Goal: Find specific page/section: Find specific page/section

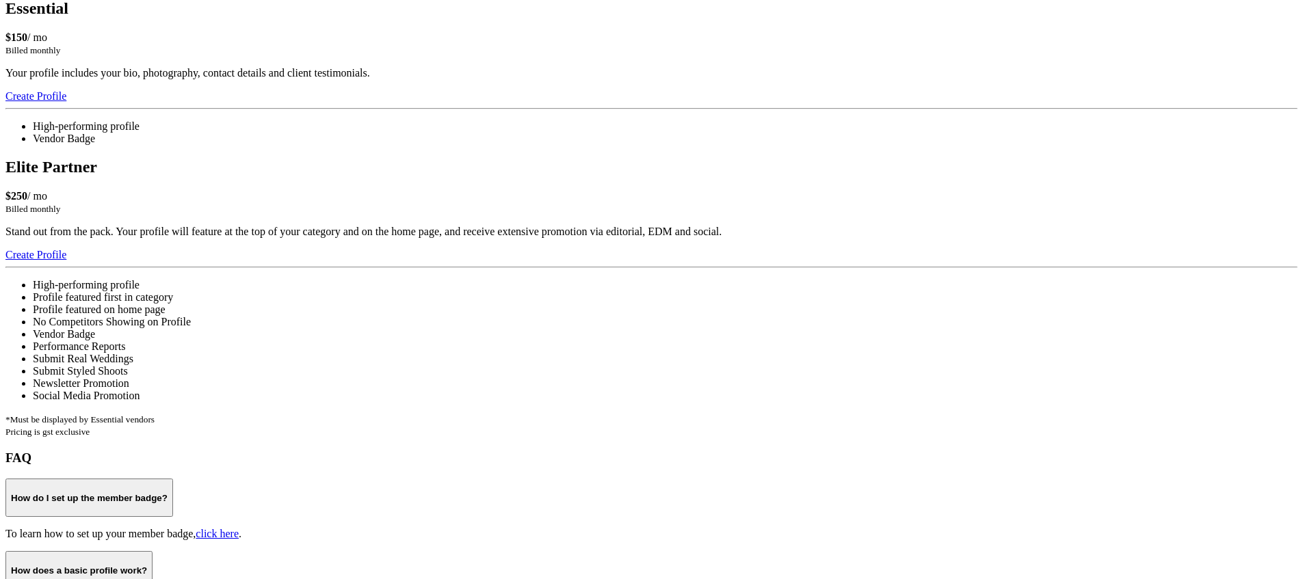
scroll to position [1097, 0]
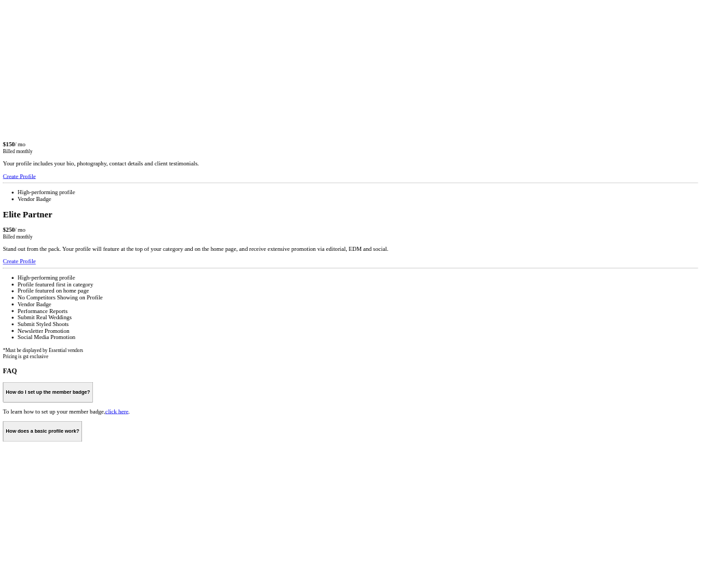
scroll to position [1637, 0]
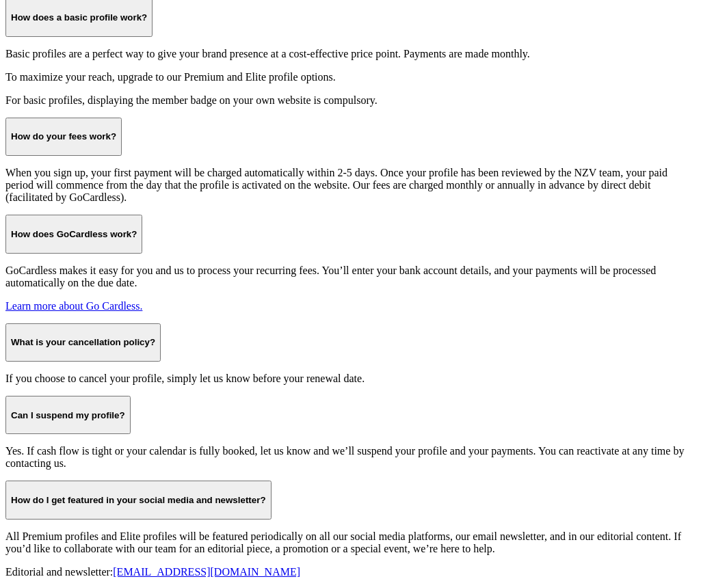
scroll to position [1637, 0]
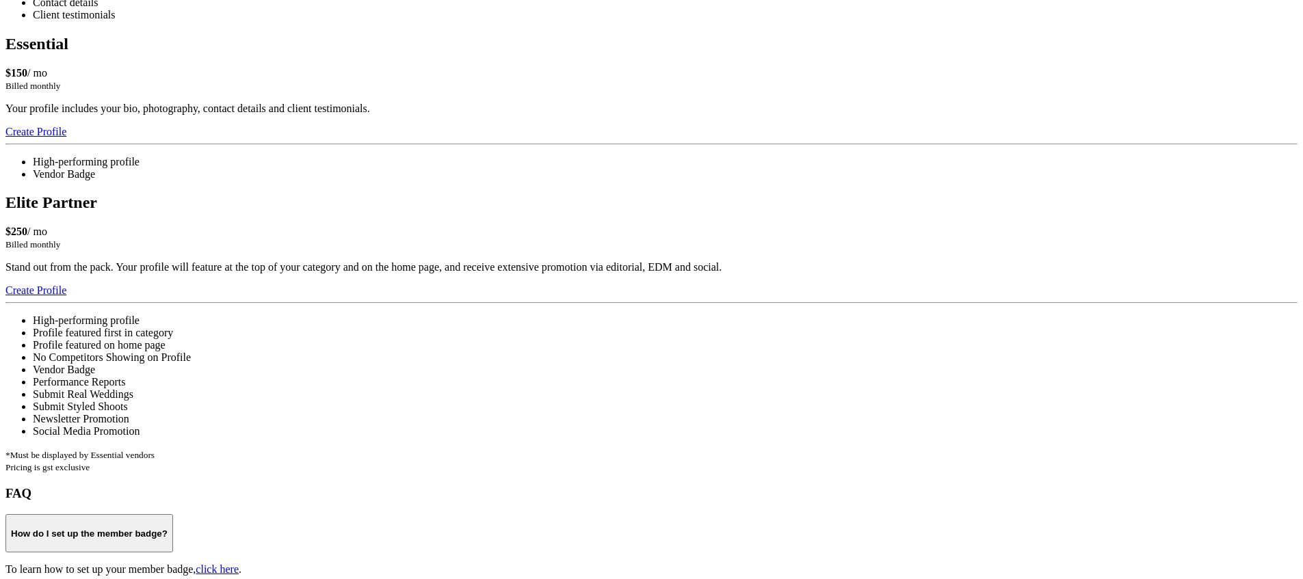
scroll to position [1153, 0]
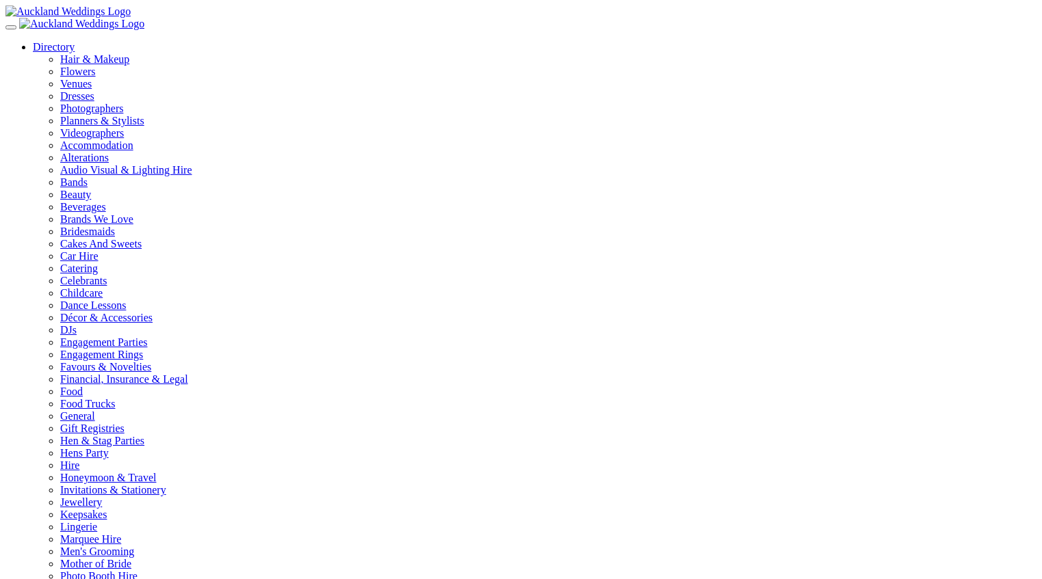
scroll to position [1148, 0]
